Goal: Task Accomplishment & Management: Use online tool/utility

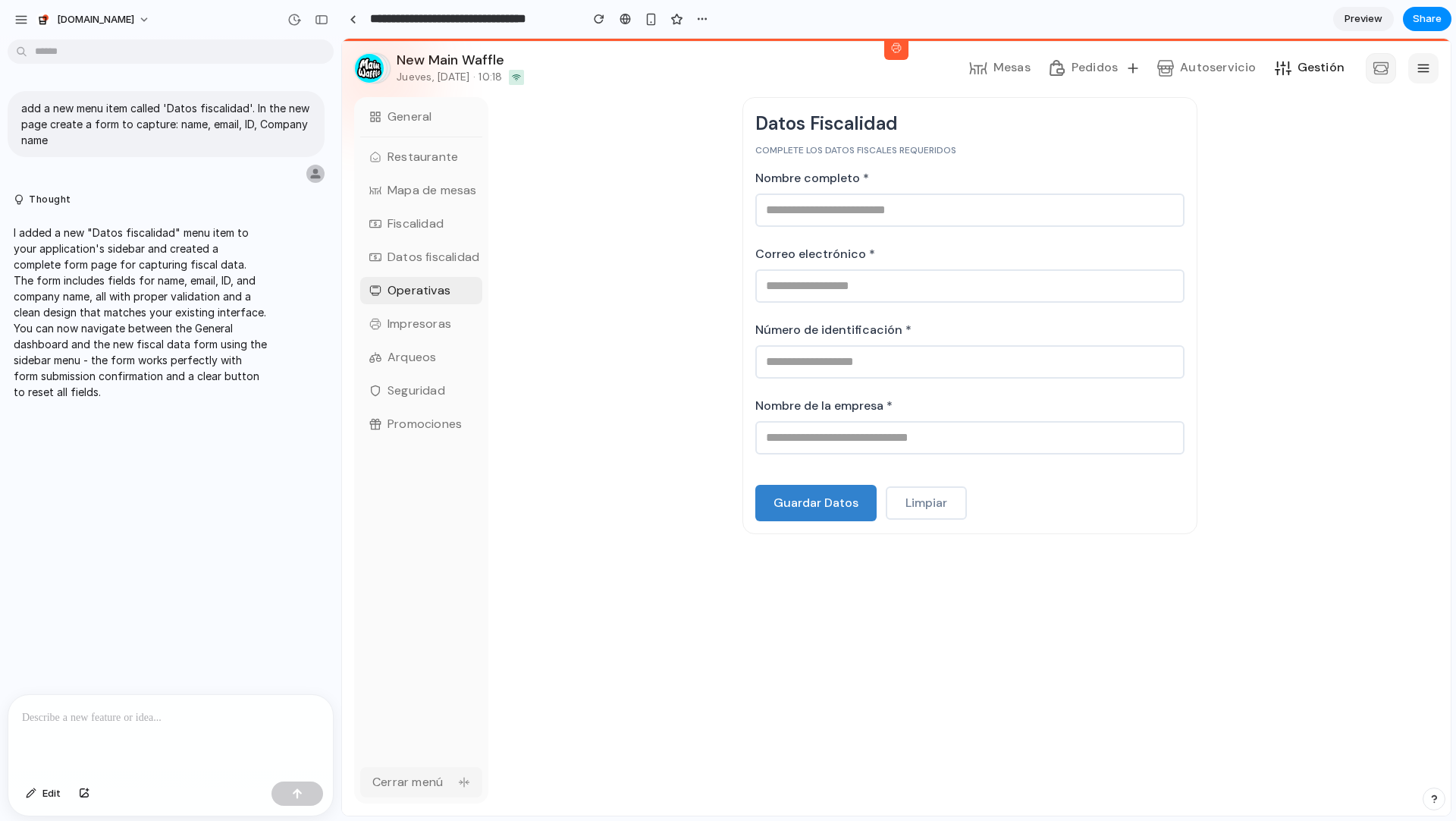
click at [1311, 270] on div "Datos Fiscalidad Complete los datos fiscales requeridos Nombre completo * Corre…" at bounding box center [970, 316] width 938 height 437
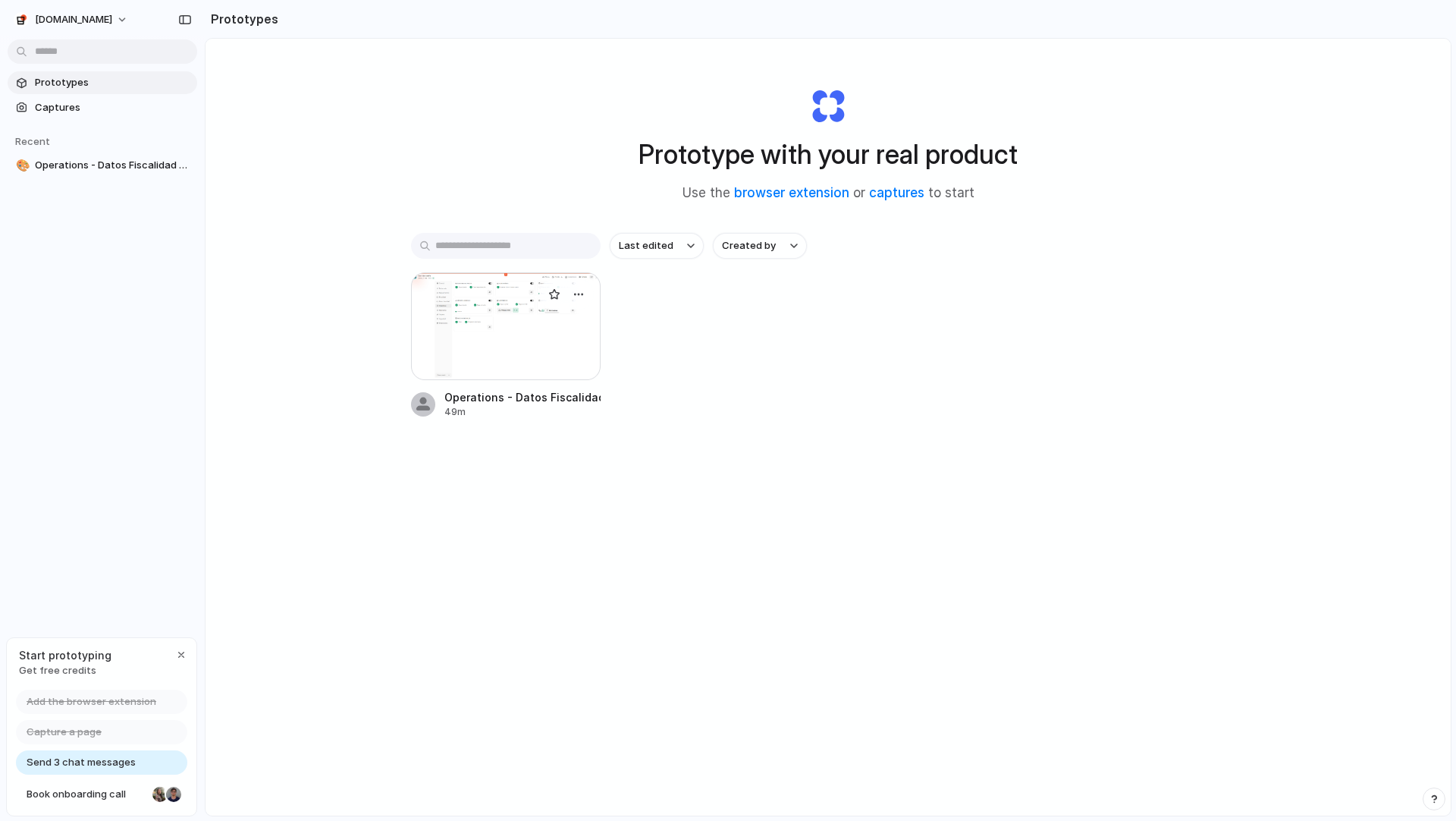
click at [561, 308] on div at bounding box center [566, 294] width 54 height 30
click at [564, 371] on div at bounding box center [505, 326] width 190 height 108
